Goal: Find specific page/section: Find specific page/section

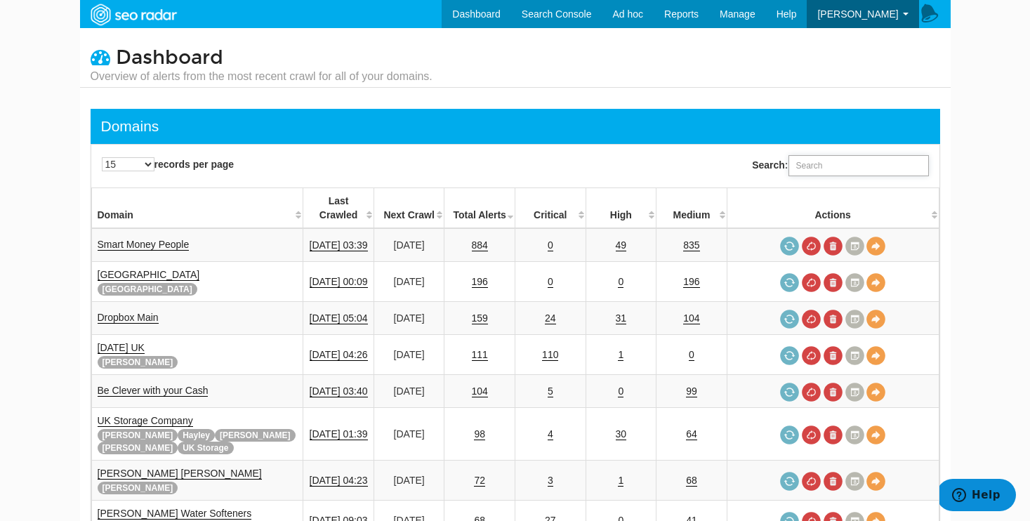
click at [822, 167] on input "Search:" at bounding box center [859, 165] width 140 height 21
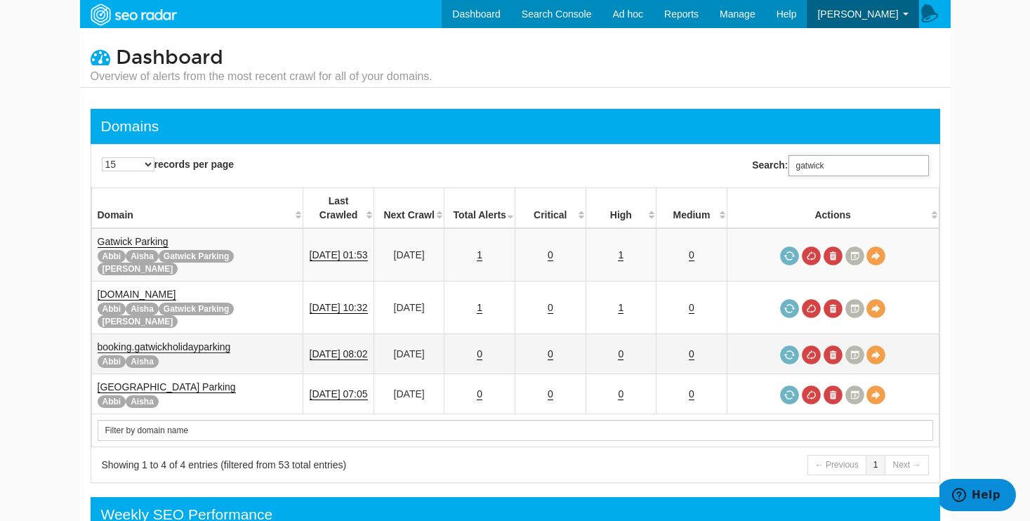
type input "gatwick"
click at [206, 341] on link "booking.gatwickholidayparking" at bounding box center [164, 347] width 133 height 12
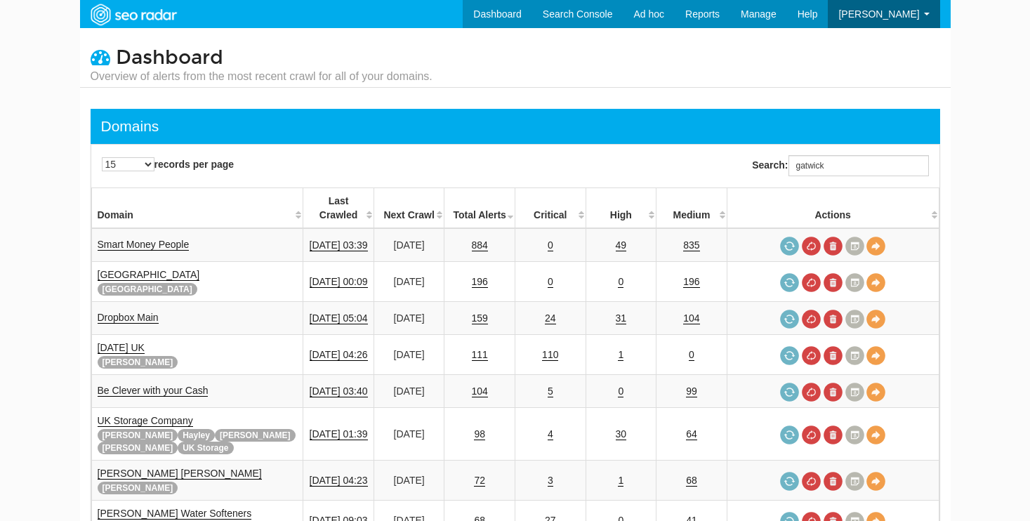
scroll to position [56, 0]
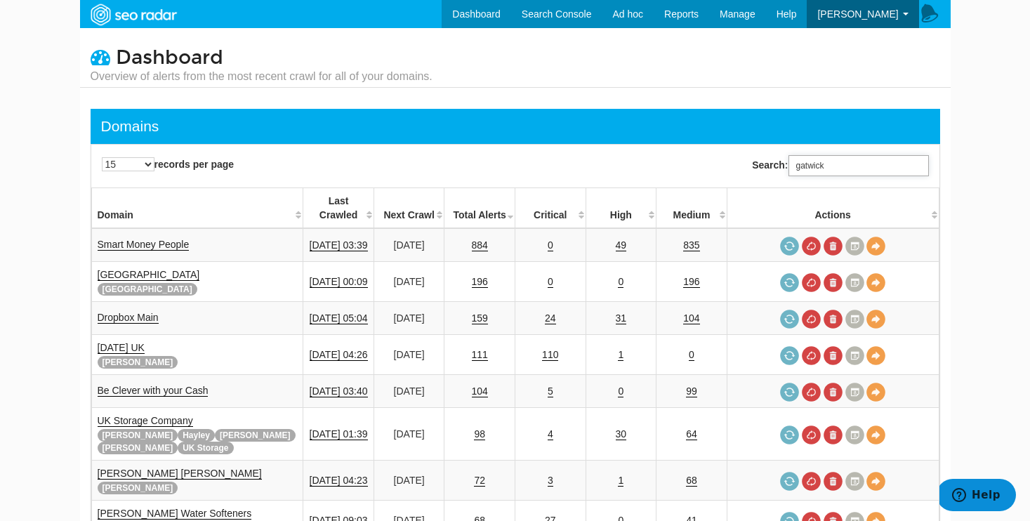
click at [821, 176] on input "gatwick" at bounding box center [859, 165] width 140 height 21
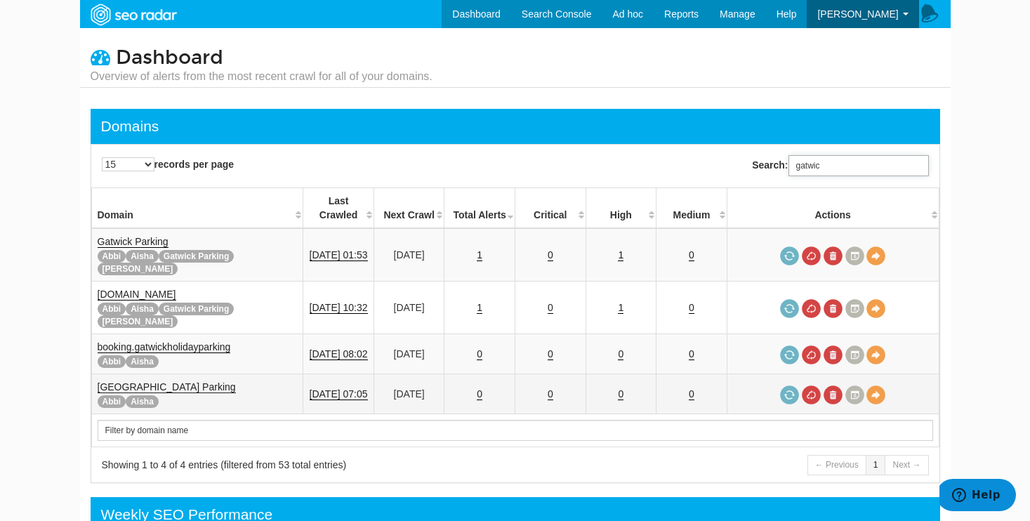
type input "gatwic"
click at [191, 381] on link "Gatwick Airport Parking" at bounding box center [167, 387] width 138 height 12
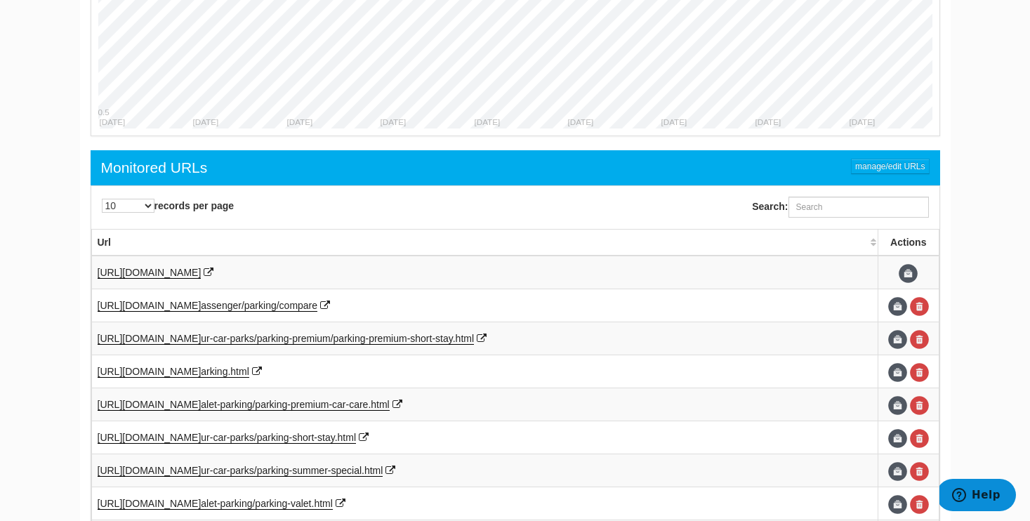
scroll to position [803, 0]
